Goal: Task Accomplishment & Management: Complete application form

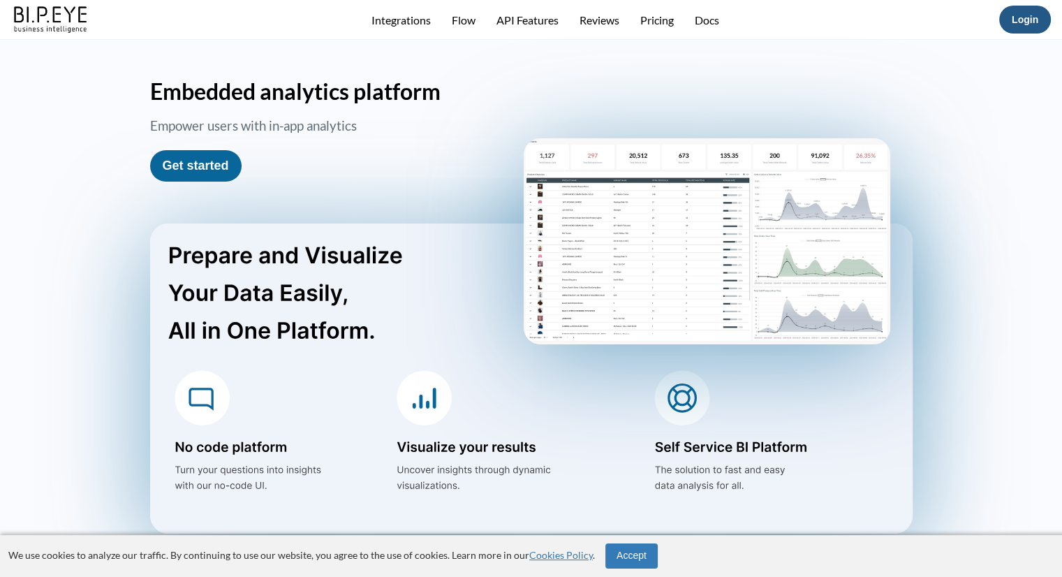
click at [1020, 24] on link "Login" at bounding box center [1025, 19] width 27 height 11
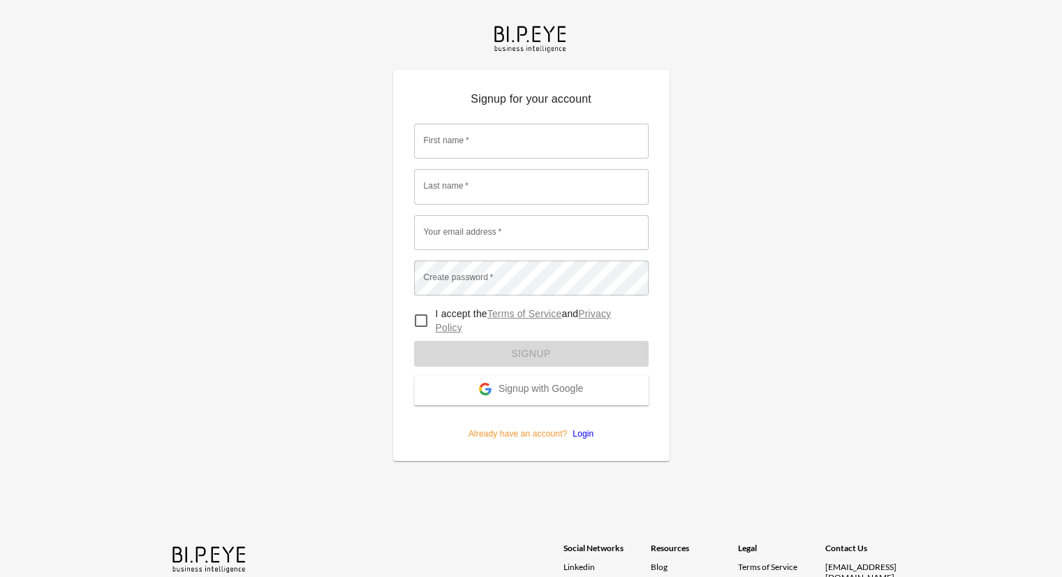
click at [585, 393] on button "Signup with Google" at bounding box center [531, 390] width 235 height 30
drag, startPoint x: 789, startPoint y: 146, endPoint x: 782, endPoint y: 145, distance: 7.1
click at [790, 146] on div "Signup for your account First name   * First name   * Last name   * Last name  …" at bounding box center [531, 288] width 1062 height 577
